Goal: Check status: Check status

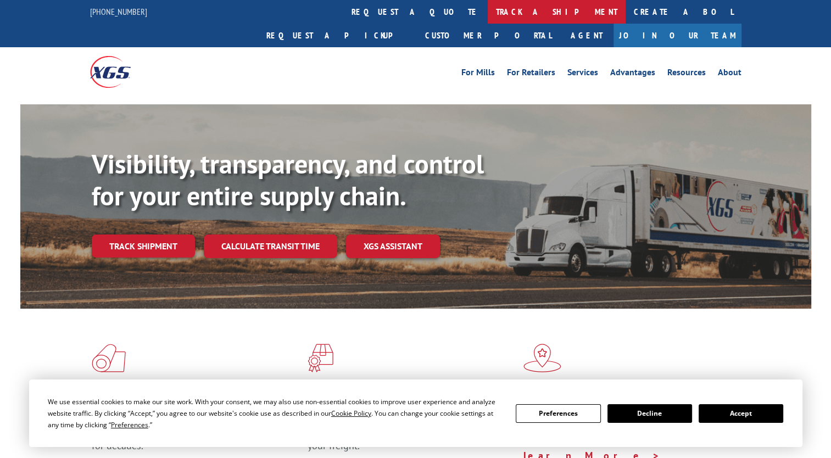
click at [488, 17] on link "track a shipment" at bounding box center [557, 12] width 138 height 24
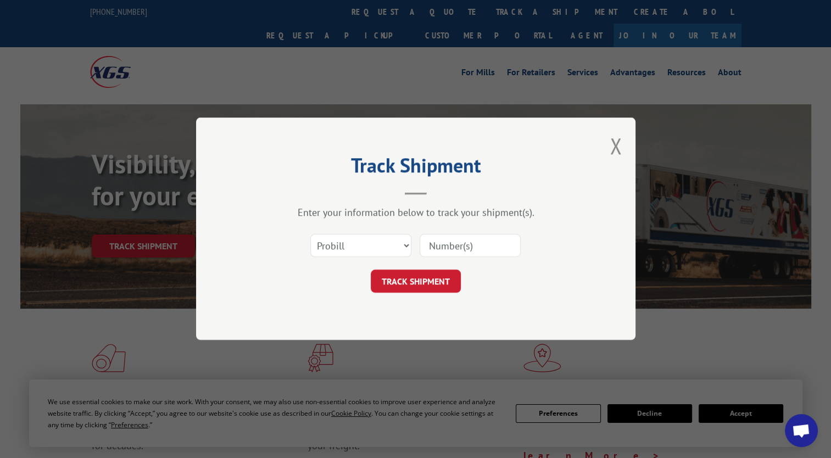
paste input "2857215"
type input "2857215"
click at [434, 284] on button "TRACK SHIPMENT" at bounding box center [416, 281] width 90 height 23
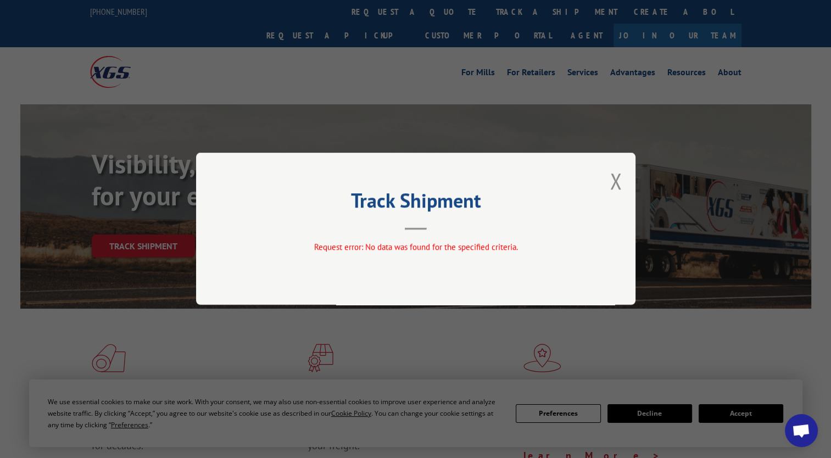
click at [622, 181] on div "Track Shipment Request error: No data was found for the specified criteria." at bounding box center [415, 229] width 439 height 152
click at [616, 180] on button "Close modal" at bounding box center [615, 180] width 12 height 29
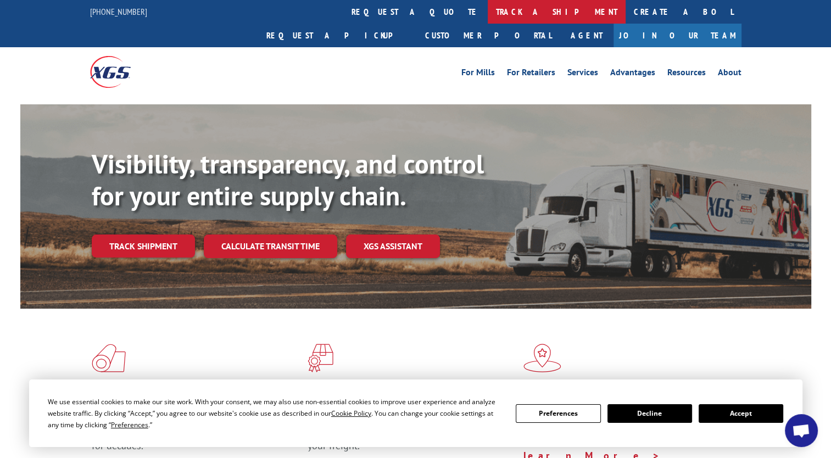
click at [488, 14] on link "track a shipment" at bounding box center [557, 12] width 138 height 24
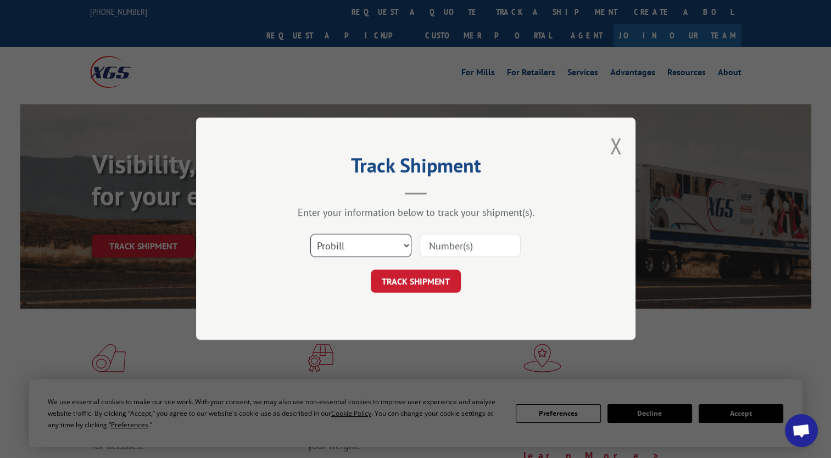
drag, startPoint x: 341, startPoint y: 250, endPoint x: 343, endPoint y: 257, distance: 7.3
click at [341, 250] on select "Select category... Probill BOL PO" at bounding box center [360, 245] width 101 height 23
select select "bol"
click at [310, 234] on select "Select category... Probill BOL PO" at bounding box center [360, 245] width 101 height 23
click at [439, 243] on input at bounding box center [469, 245] width 101 height 23
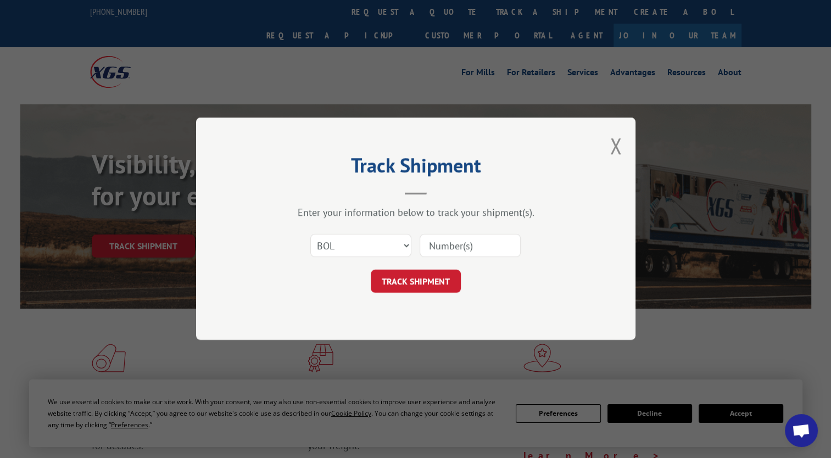
paste input "2857215"
type input "2857215"
drag, startPoint x: 443, startPoint y: 291, endPoint x: 439, endPoint y: 281, distance: 10.6
click at [440, 288] on button "TRACK SHIPMENT" at bounding box center [416, 281] width 90 height 23
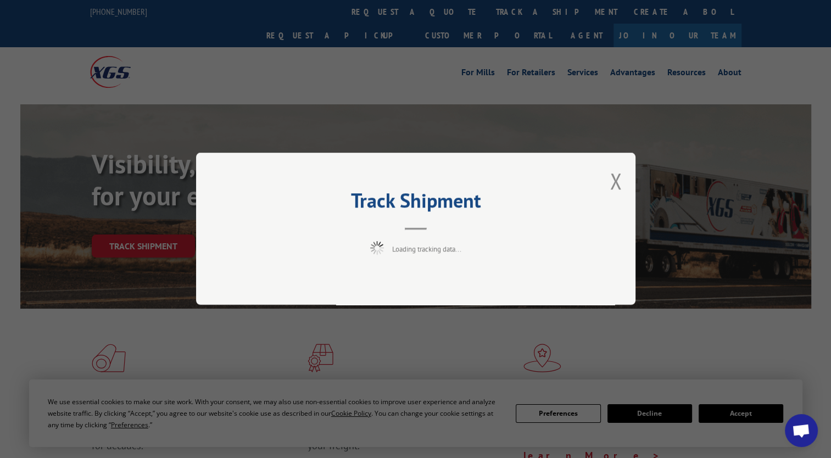
click at [439, 281] on div "Track Shipment Loading tracking data..." at bounding box center [415, 229] width 439 height 152
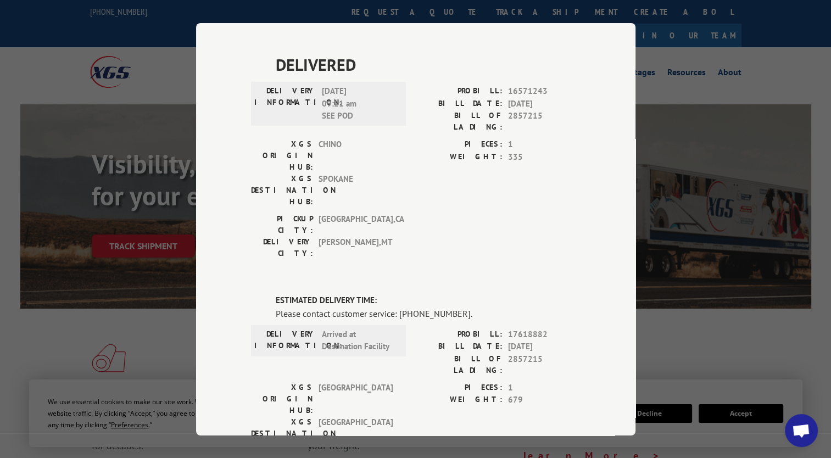
scroll to position [329, 0]
